Goal: Task Accomplishment & Management: Use online tool/utility

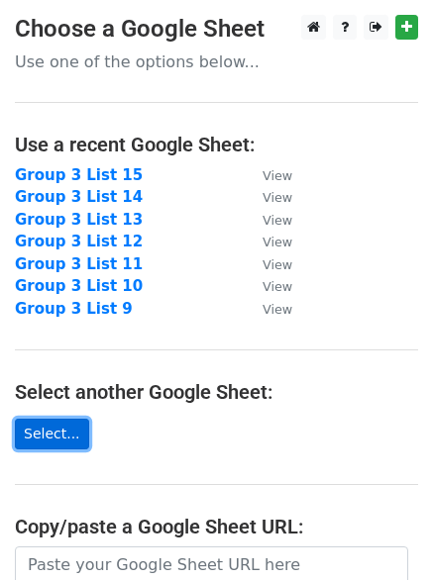
click at [43, 428] on link "Select..." at bounding box center [52, 434] width 74 height 31
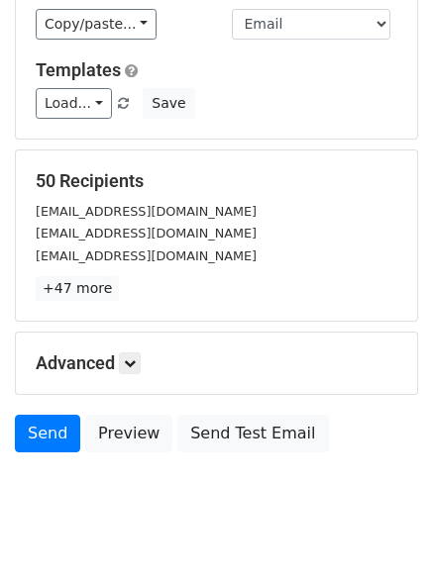
scroll to position [189, 0]
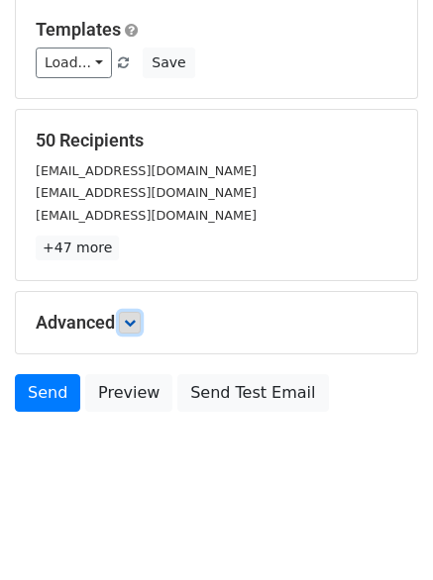
click at [135, 323] on icon at bounding box center [130, 323] width 12 height 12
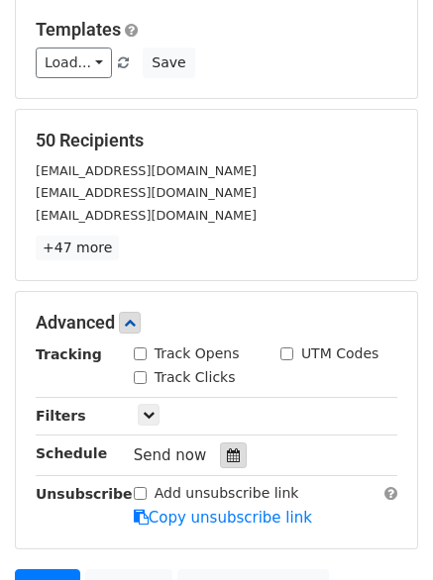
click at [227, 449] on icon at bounding box center [233, 455] width 13 height 14
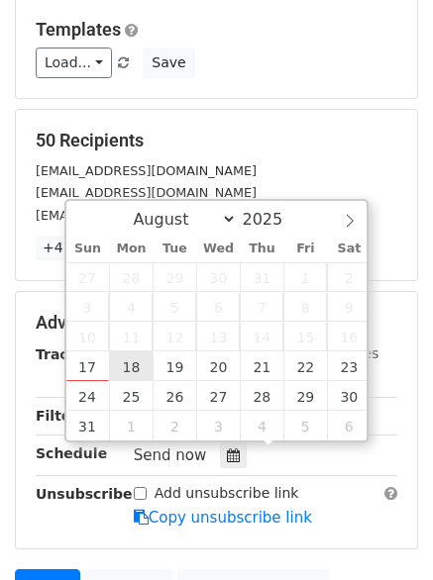
type input "[DATE] 12:00"
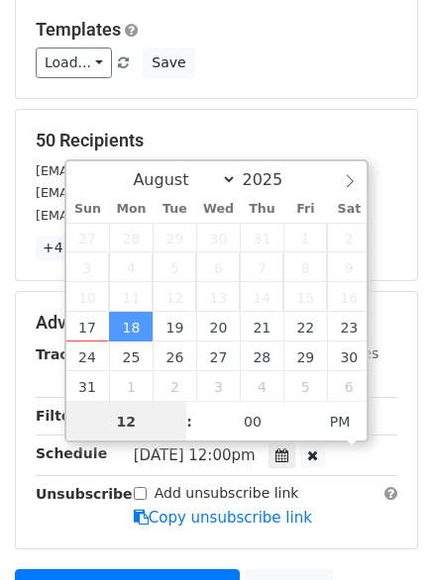
scroll to position [1, 0]
type input "06"
type input "2025-08-18 18:00"
click at [172, 414] on span at bounding box center [179, 411] width 14 height 20
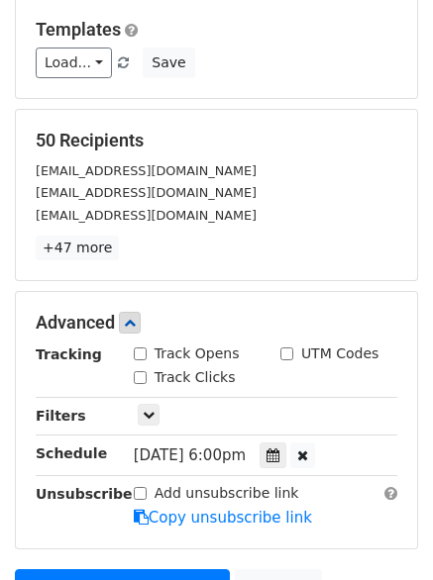
click at [424, 459] on main "New Campaign Daily emails left: 50 Google Sheet: Group 3 List 16 Variables Copy…" at bounding box center [216, 245] width 433 height 839
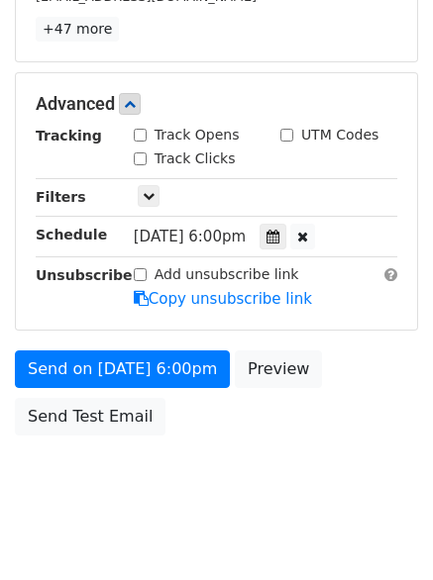
scroll to position [431, 0]
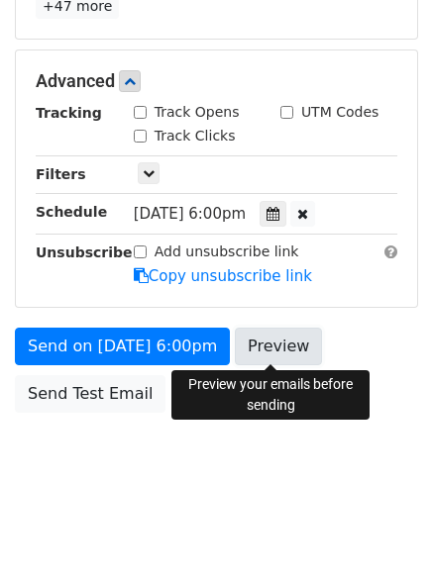
click at [259, 343] on link "Preview" at bounding box center [278, 347] width 87 height 38
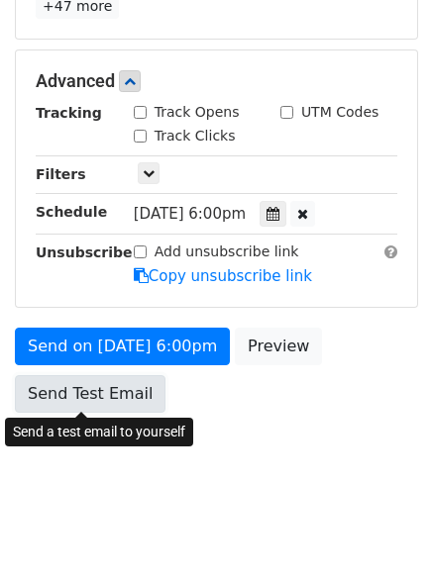
click at [82, 392] on link "Send Test Email" at bounding box center [90, 394] width 150 height 38
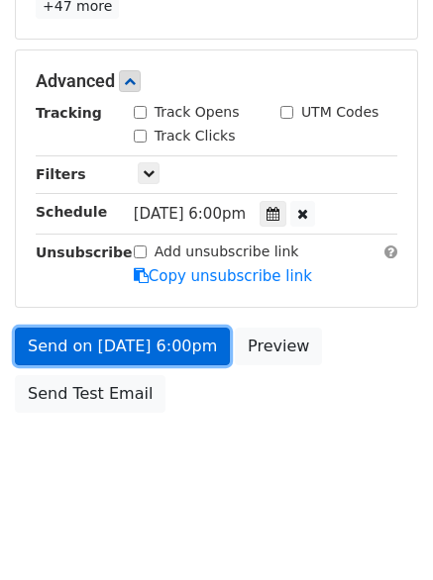
click at [82, 350] on link "Send on Aug 18 at 6:00pm" at bounding box center [122, 347] width 215 height 38
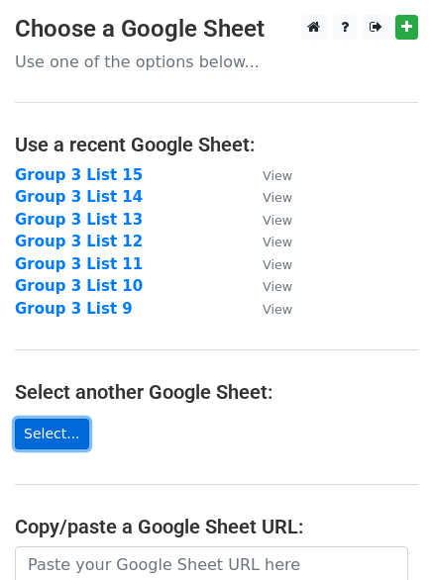
click at [37, 430] on link "Select..." at bounding box center [52, 434] width 74 height 31
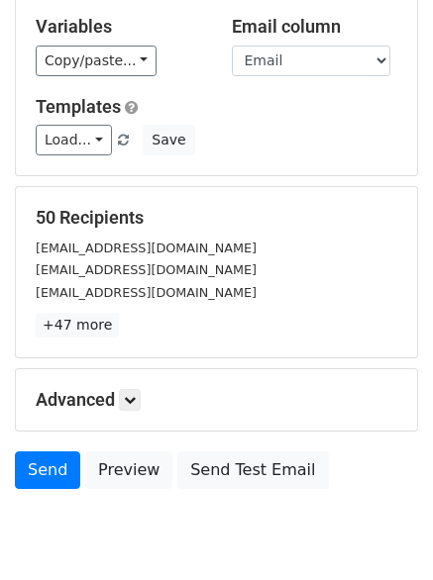
scroll to position [189, 0]
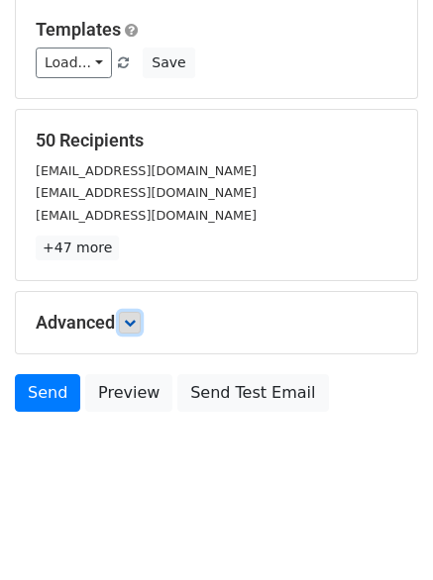
click at [128, 319] on icon at bounding box center [130, 323] width 12 height 12
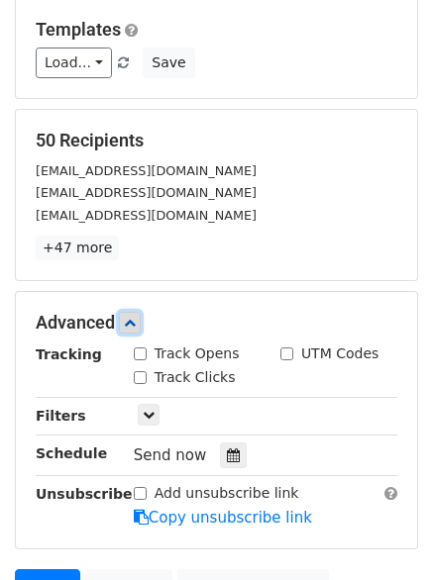
scroll to position [383, 0]
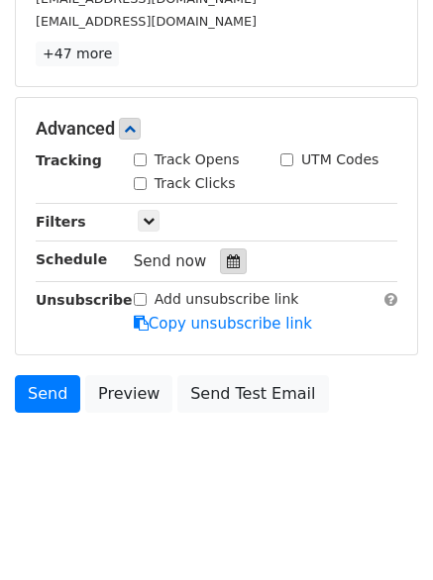
click at [221, 252] on div at bounding box center [233, 262] width 27 height 26
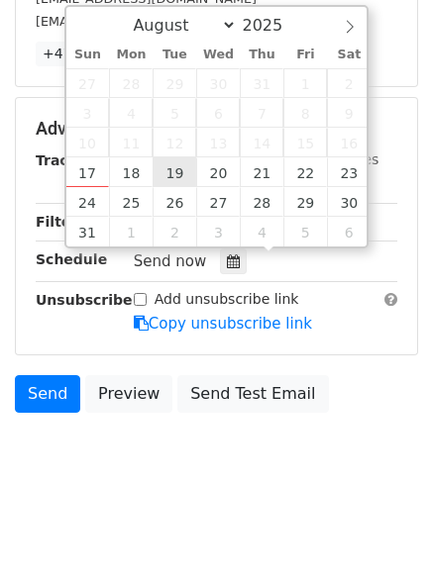
type input "2025-08-19 12:00"
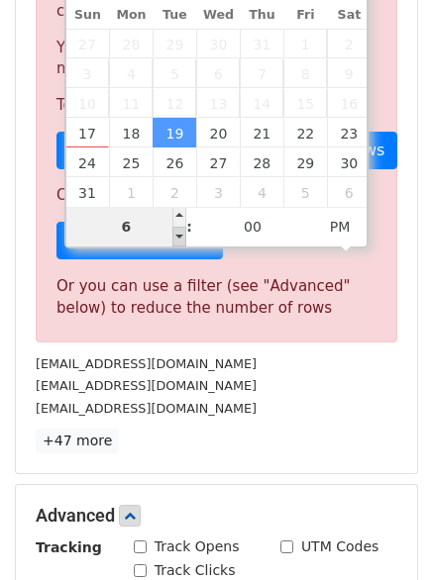
type input "06"
type input "2025-08-19 18:00"
click at [180, 237] on span at bounding box center [179, 237] width 14 height 20
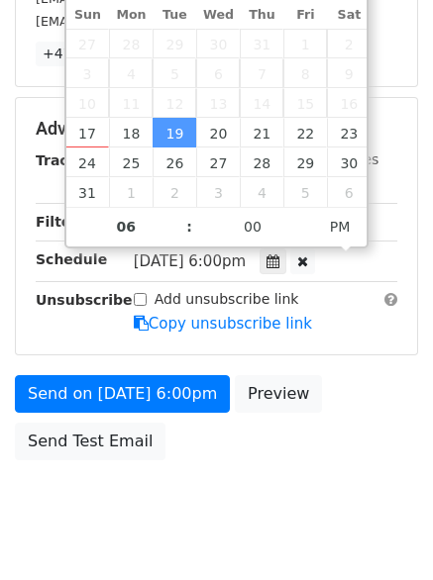
click at [414, 433] on div "Send on Aug 19 at 6:00pm Preview Send Test Email" at bounding box center [216, 422] width 433 height 95
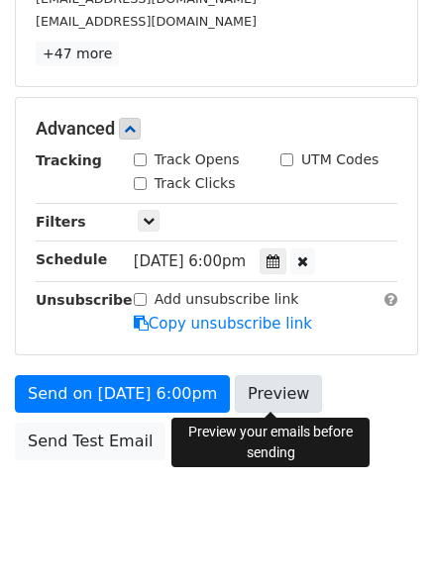
click at [271, 384] on link "Preview" at bounding box center [278, 394] width 87 height 38
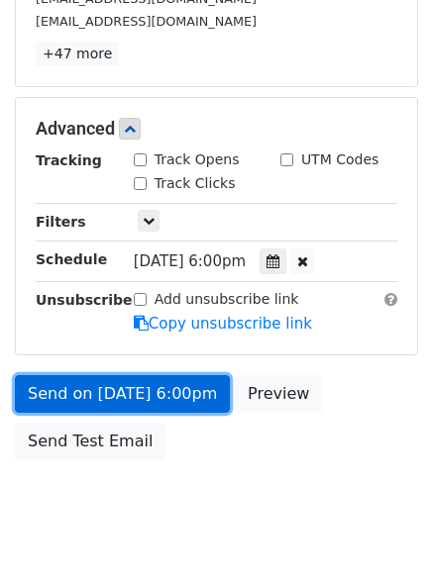
click at [82, 392] on link "Send on Aug 19 at 6:00pm" at bounding box center [122, 394] width 215 height 38
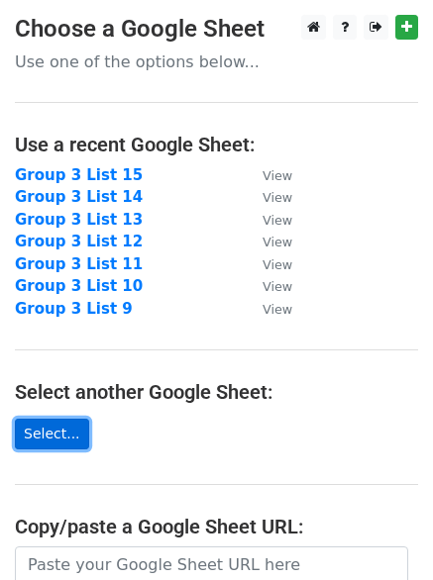
click at [47, 429] on link "Select..." at bounding box center [52, 434] width 74 height 31
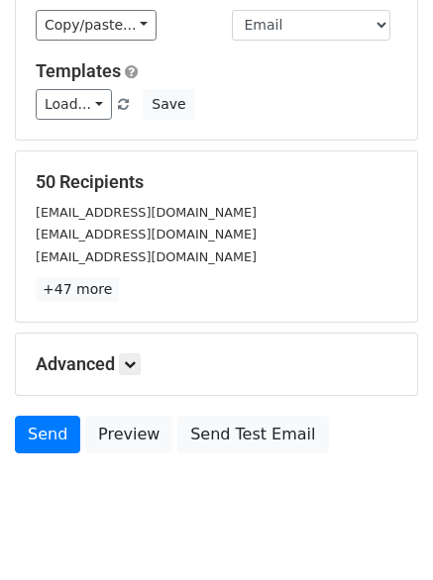
scroll to position [189, 0]
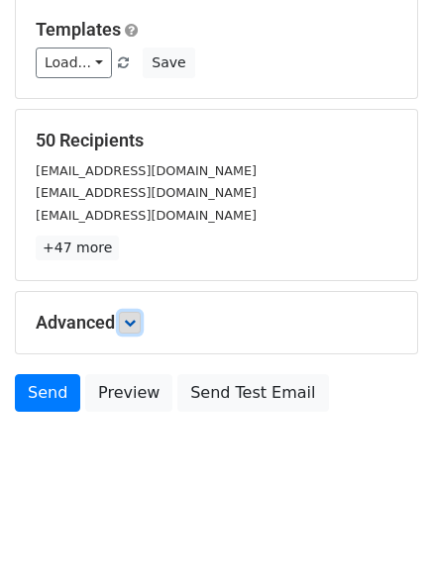
click at [130, 322] on icon at bounding box center [130, 323] width 12 height 12
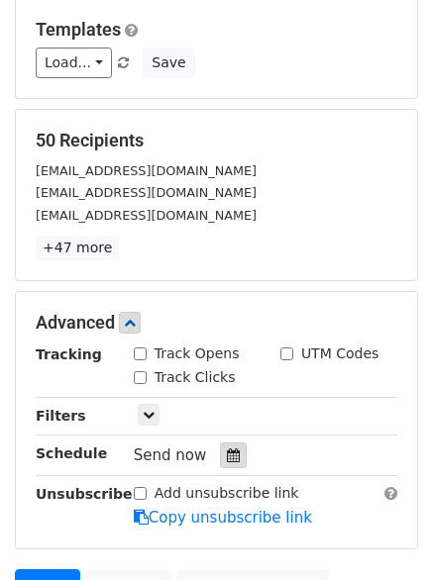
click at [227, 458] on icon at bounding box center [233, 455] width 13 height 14
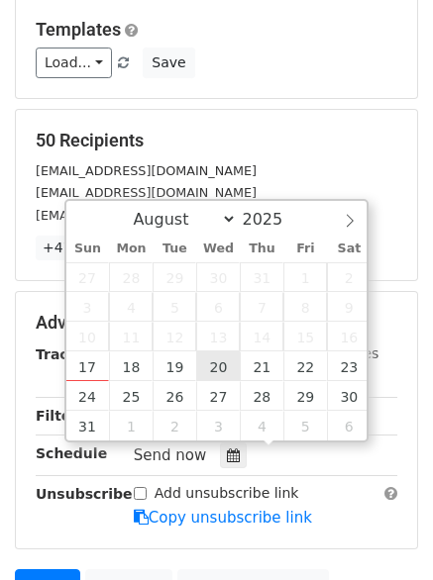
type input "2025-08-20 12:00"
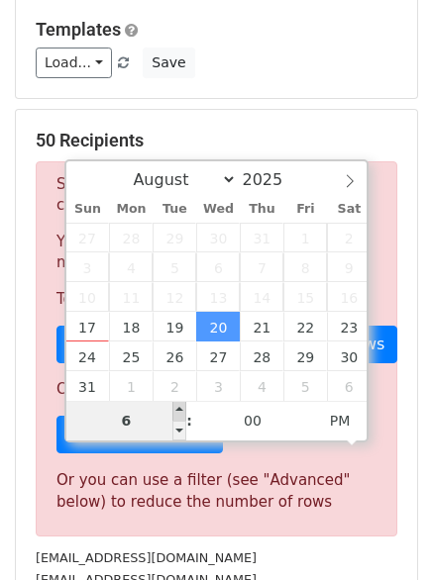
type input "06"
type input "2025-08-20 18:00"
click at [178, 406] on span at bounding box center [179, 411] width 14 height 20
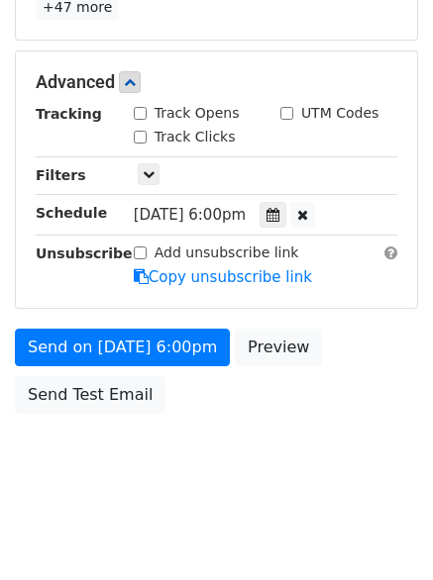
scroll to position [431, 0]
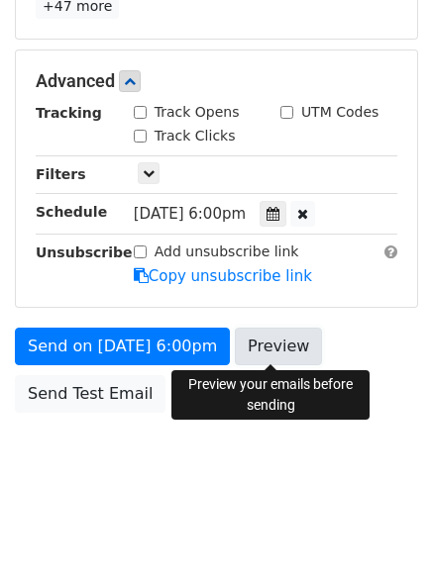
click at [278, 349] on link "Preview" at bounding box center [278, 347] width 87 height 38
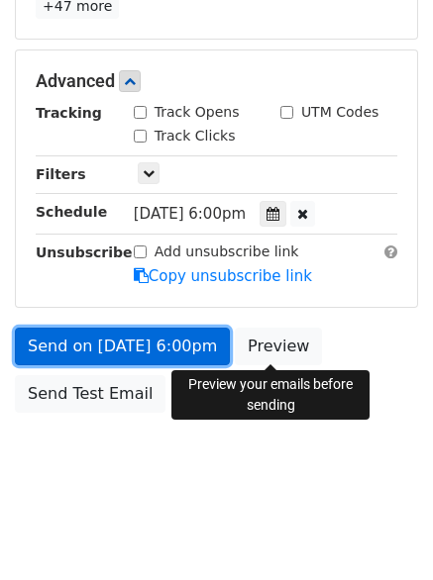
click at [76, 343] on link "Send on Aug 20 at 6:00pm" at bounding box center [122, 347] width 215 height 38
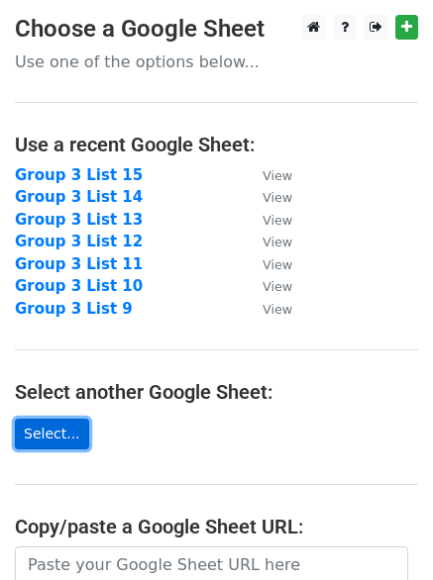
click at [47, 436] on link "Select..." at bounding box center [52, 434] width 74 height 31
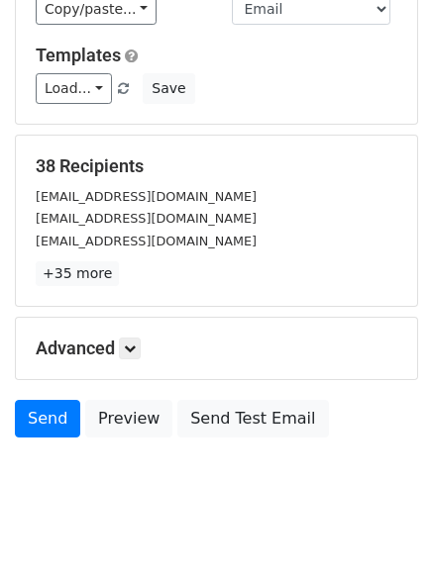
scroll to position [189, 0]
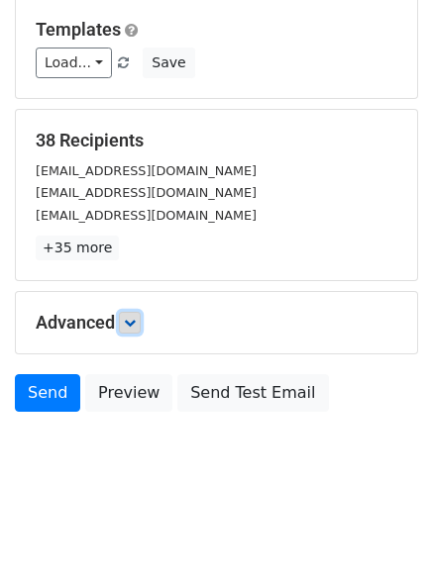
click at [141, 328] on link at bounding box center [130, 323] width 22 height 22
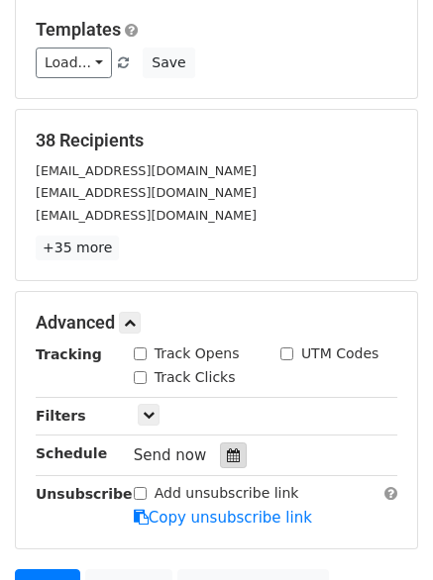
click at [227, 456] on icon at bounding box center [233, 455] width 13 height 14
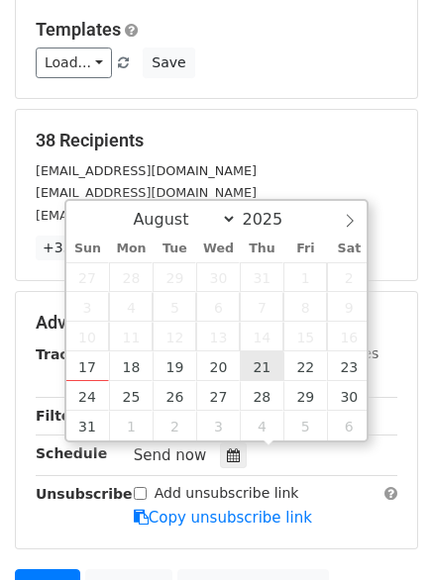
type input "[DATE] 12:00"
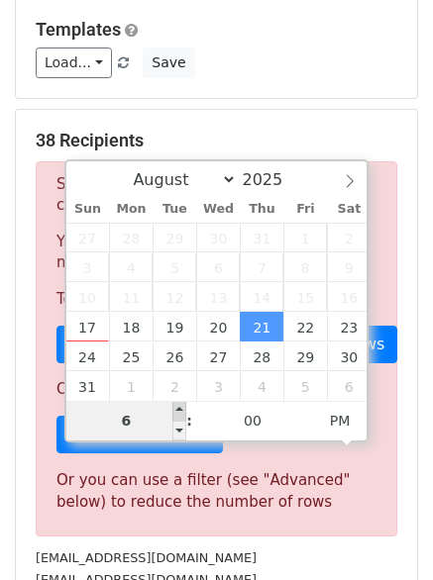
type input "06"
type input "[DATE] 18:00"
click at [180, 412] on span at bounding box center [179, 411] width 14 height 20
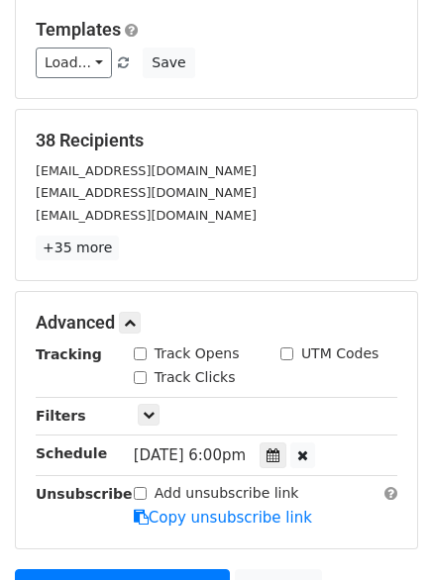
scroll to position [351, 0]
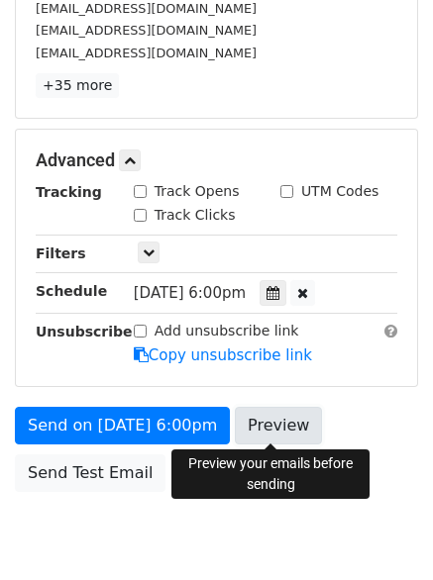
click at [268, 422] on link "Preview" at bounding box center [278, 426] width 87 height 38
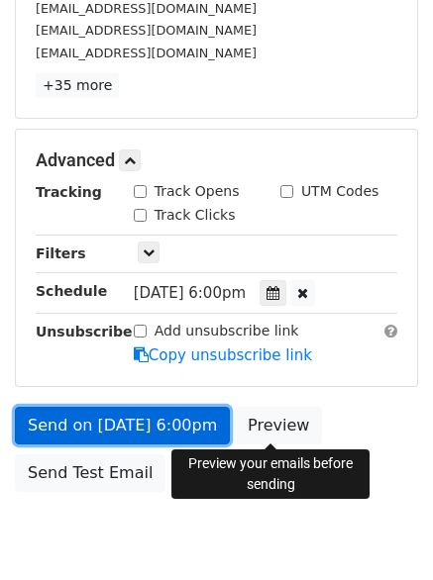
click at [83, 418] on link "Send on [DATE] 6:00pm" at bounding box center [122, 426] width 215 height 38
